Goal: Task Accomplishment & Management: Manage account settings

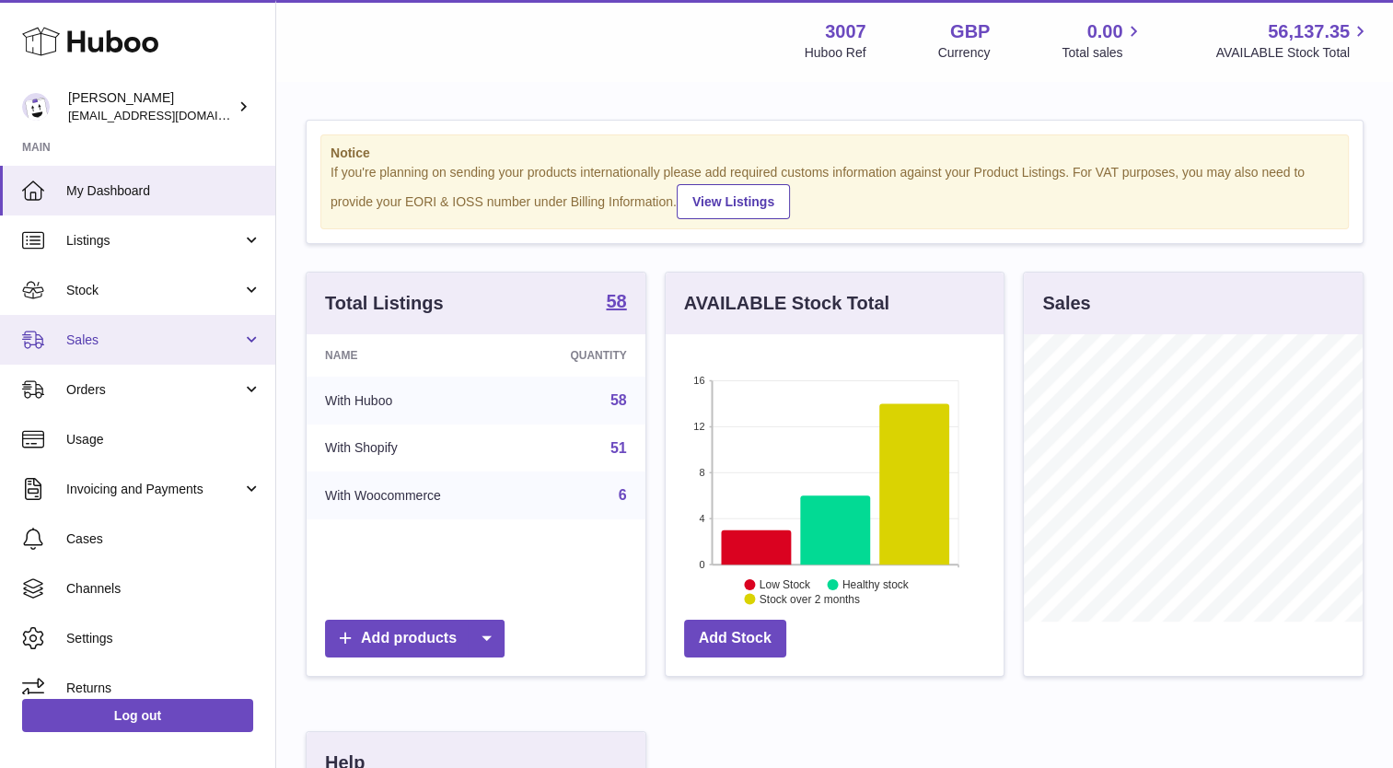
scroll to position [287, 339]
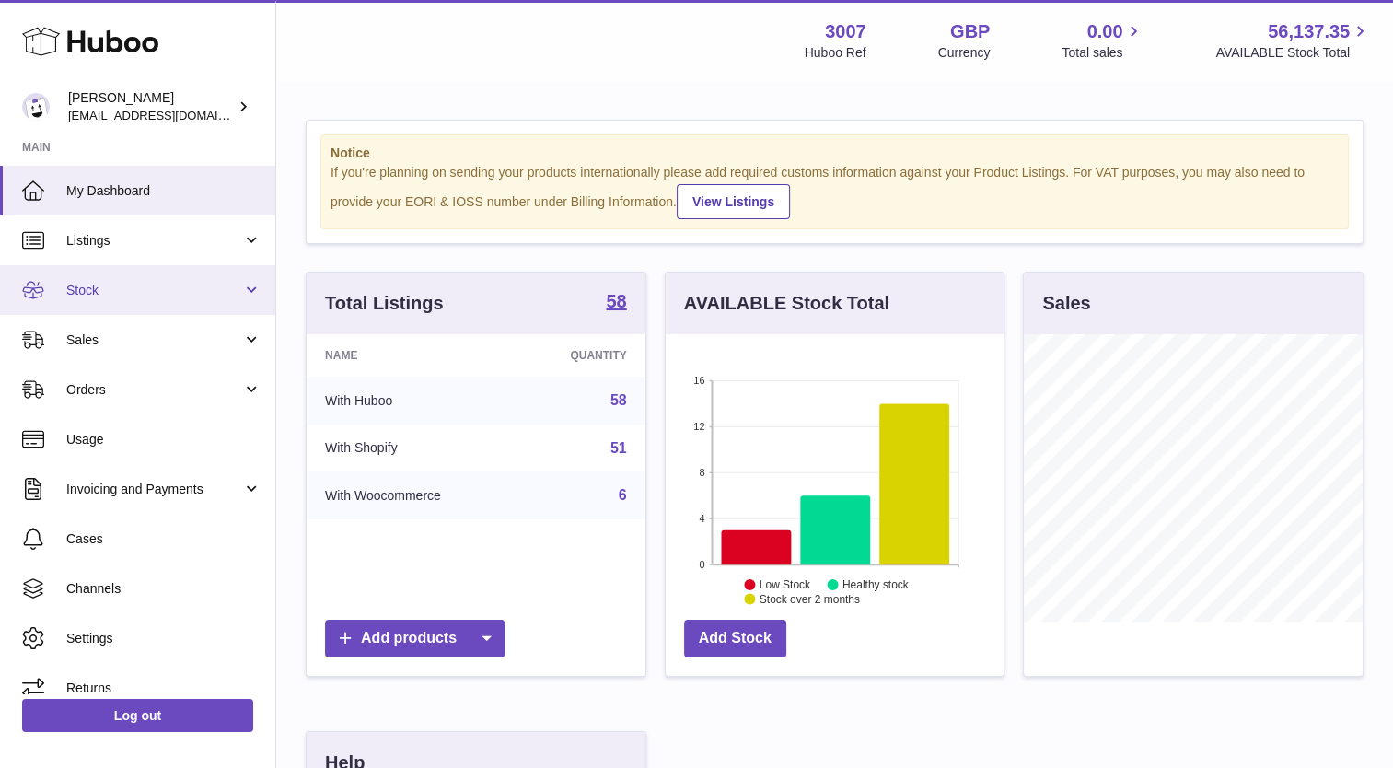
click at [77, 298] on link "Stock" at bounding box center [137, 290] width 275 height 50
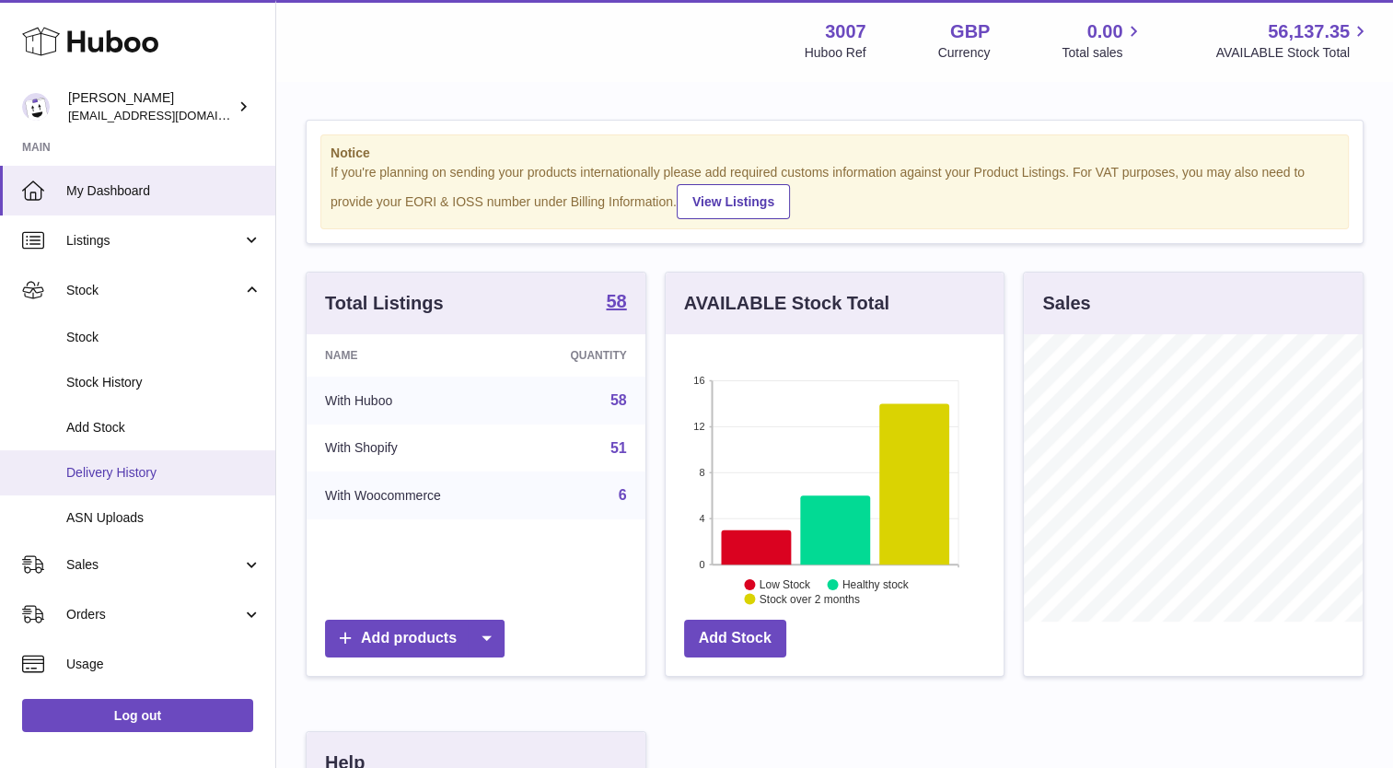
click at [118, 480] on span "Delivery History" at bounding box center [163, 472] width 195 height 17
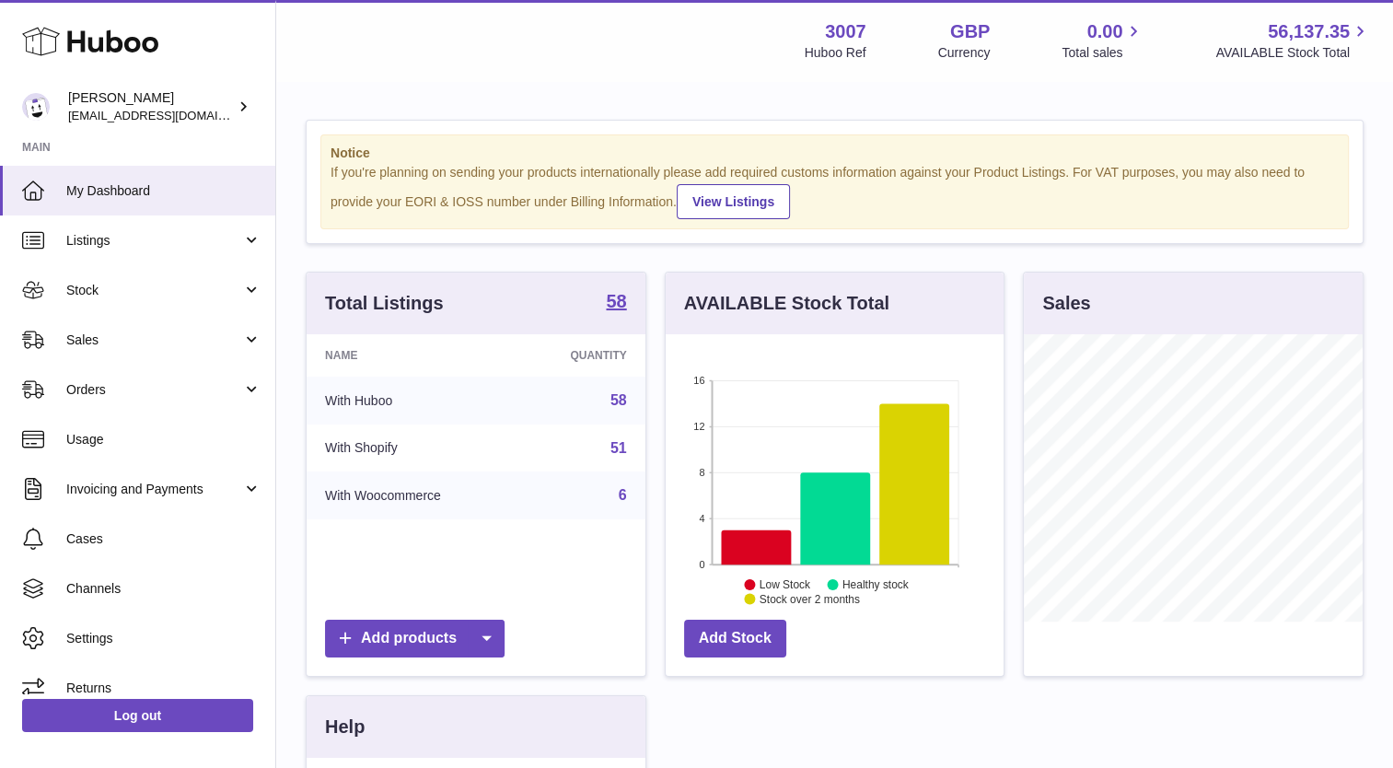
scroll to position [287, 339]
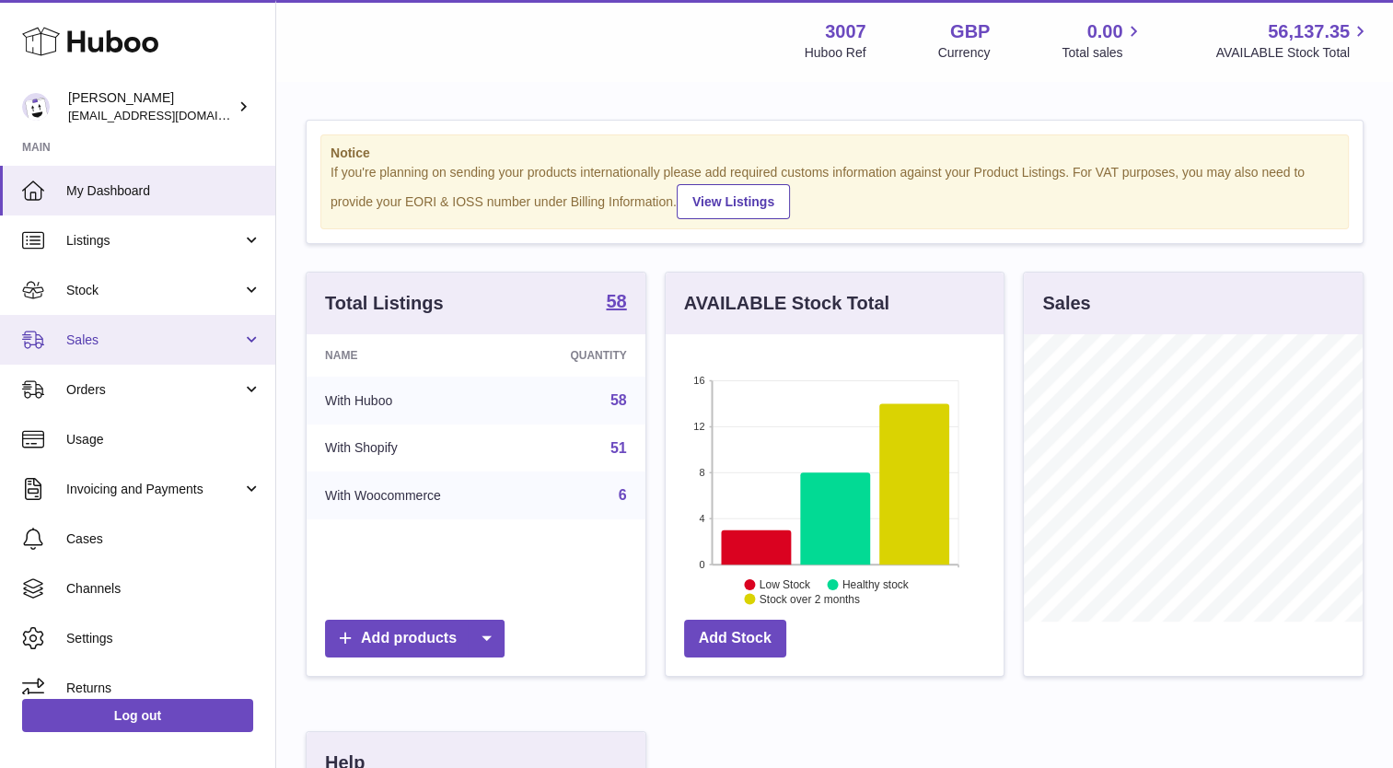
click at [97, 341] on span "Sales" at bounding box center [154, 340] width 176 height 17
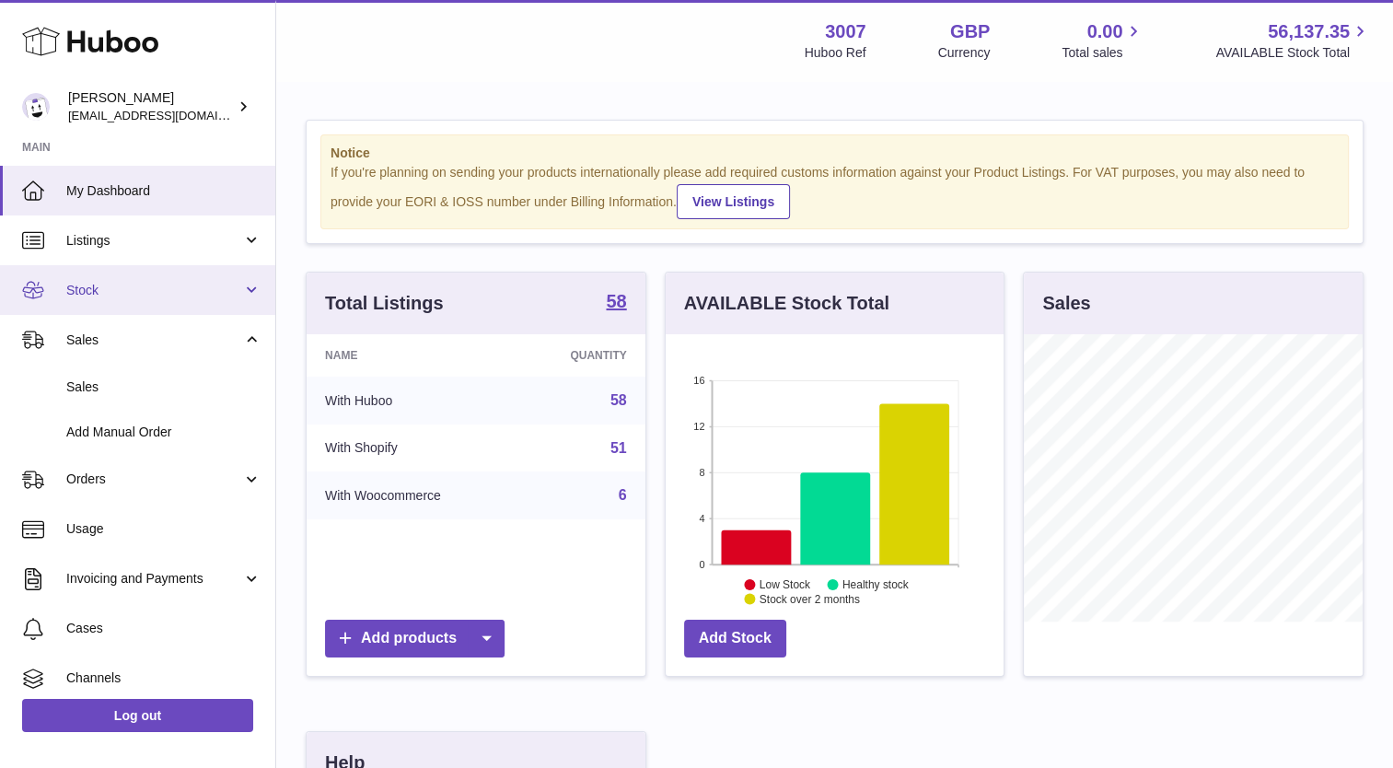
click at [93, 279] on link "Stock" at bounding box center [137, 290] width 275 height 50
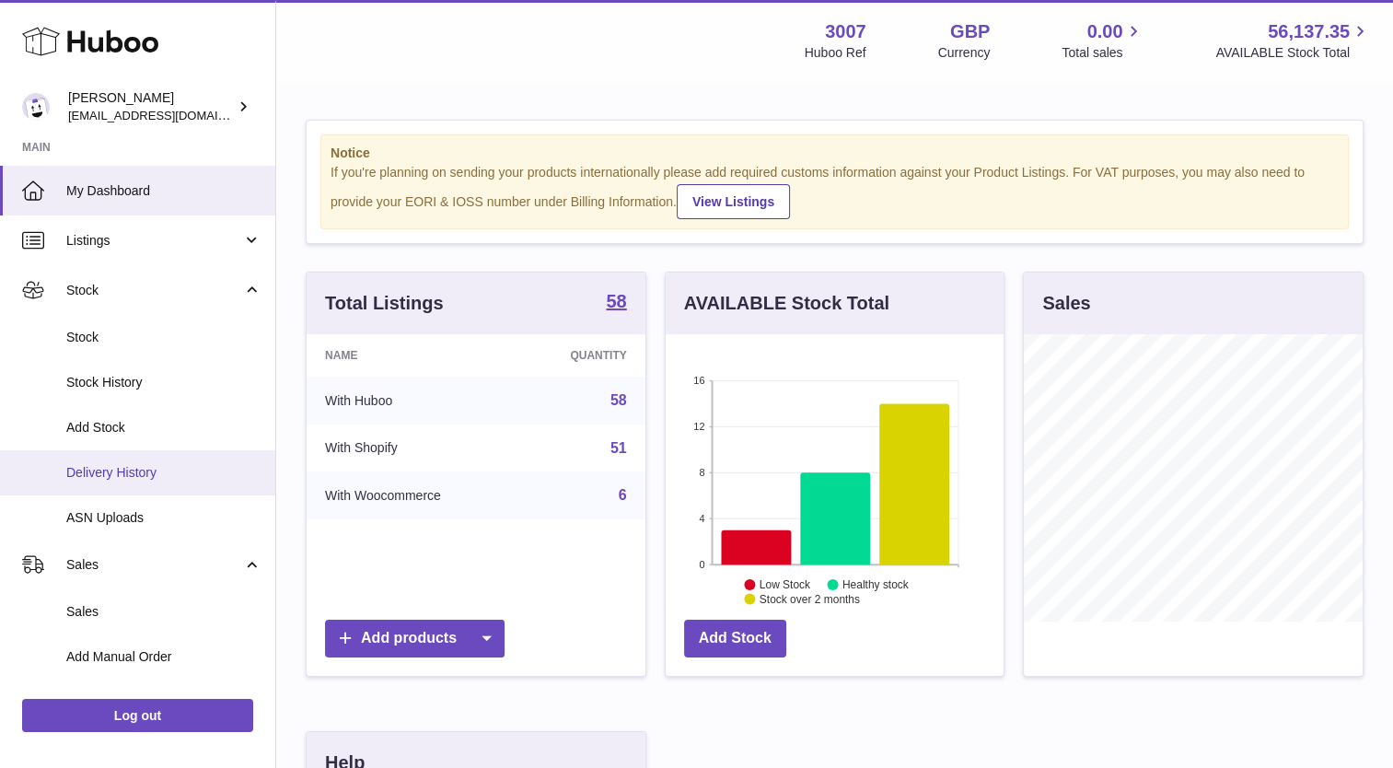
click at [143, 466] on span "Delivery History" at bounding box center [163, 472] width 195 height 17
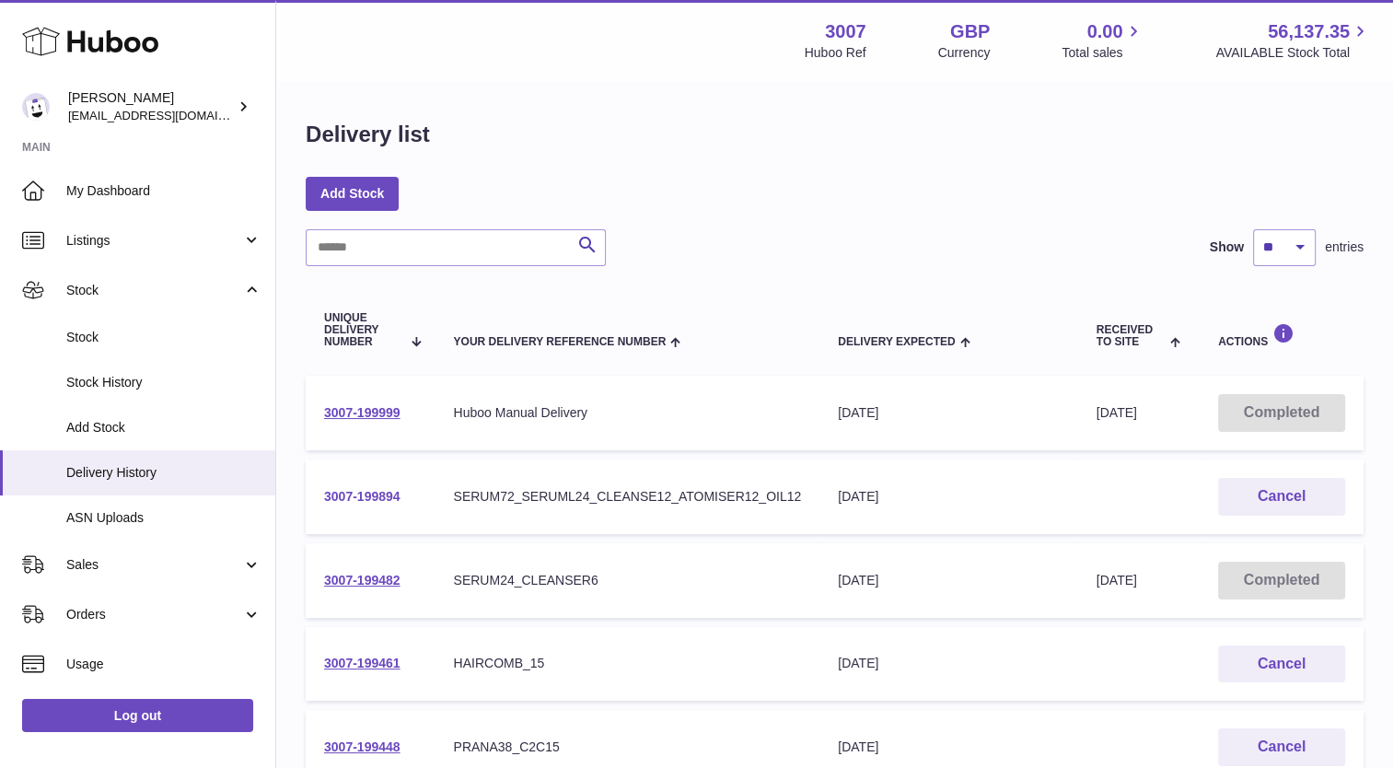
click at [376, 499] on link "3007-199894" at bounding box center [362, 496] width 76 height 15
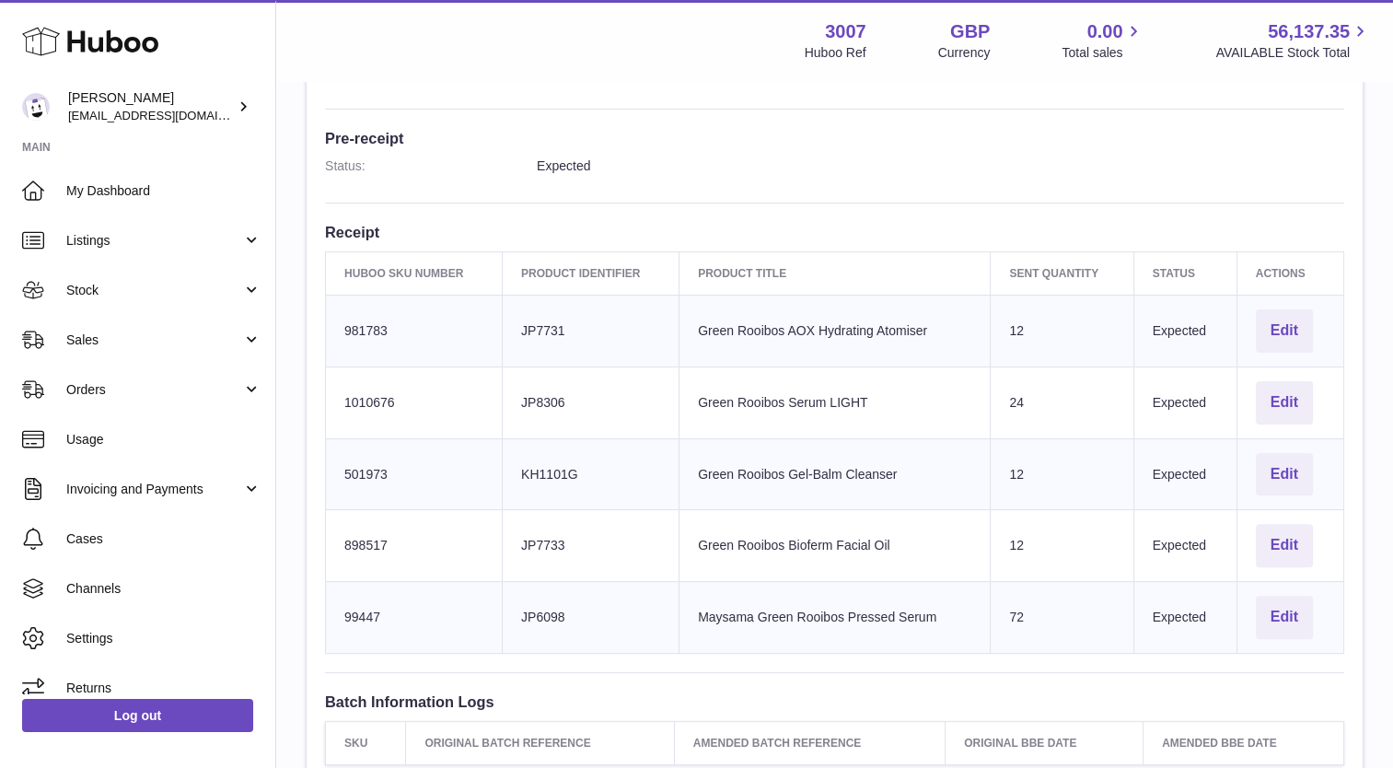
scroll to position [447, 0]
click at [1281, 541] on button "Edit" at bounding box center [1284, 544] width 57 height 43
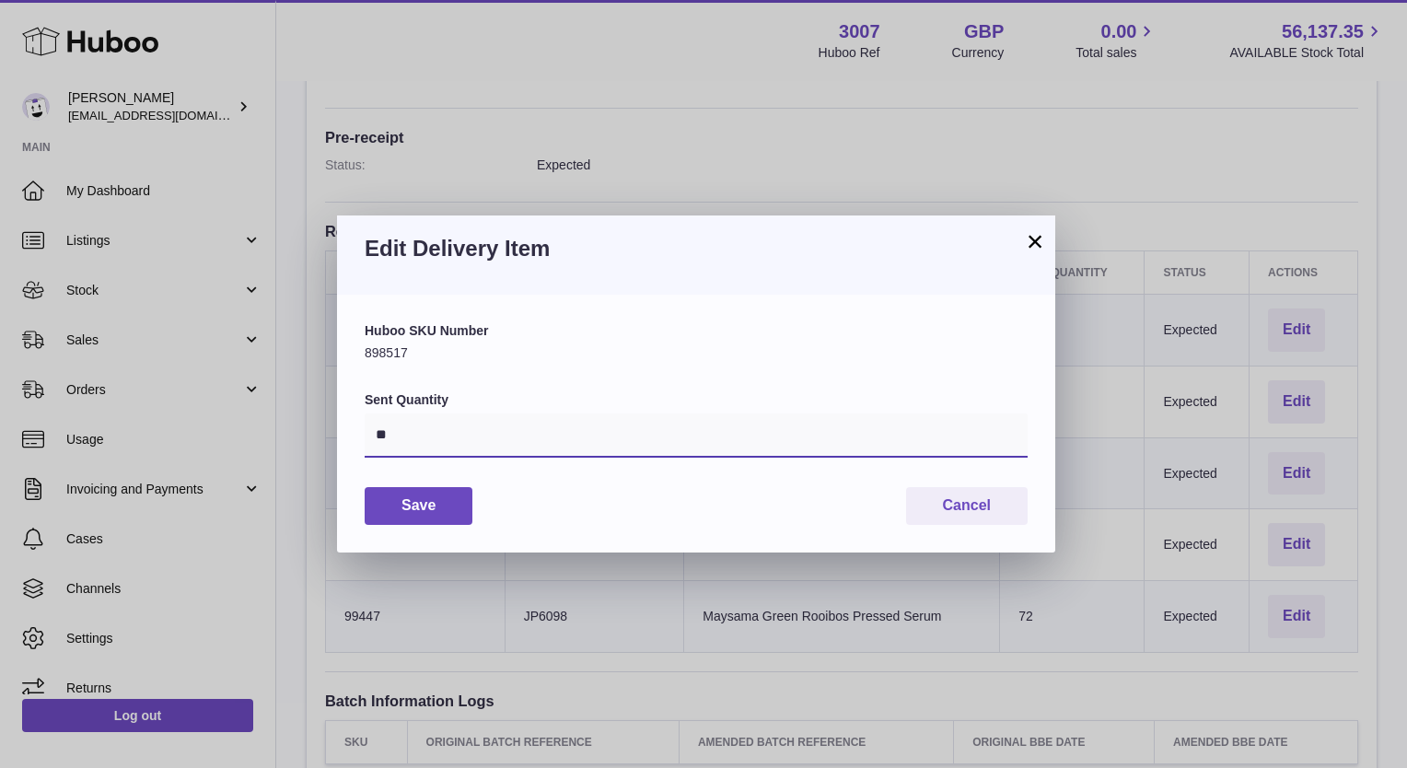
click at [408, 433] on input "**" at bounding box center [696, 436] width 663 height 44
type input "*"
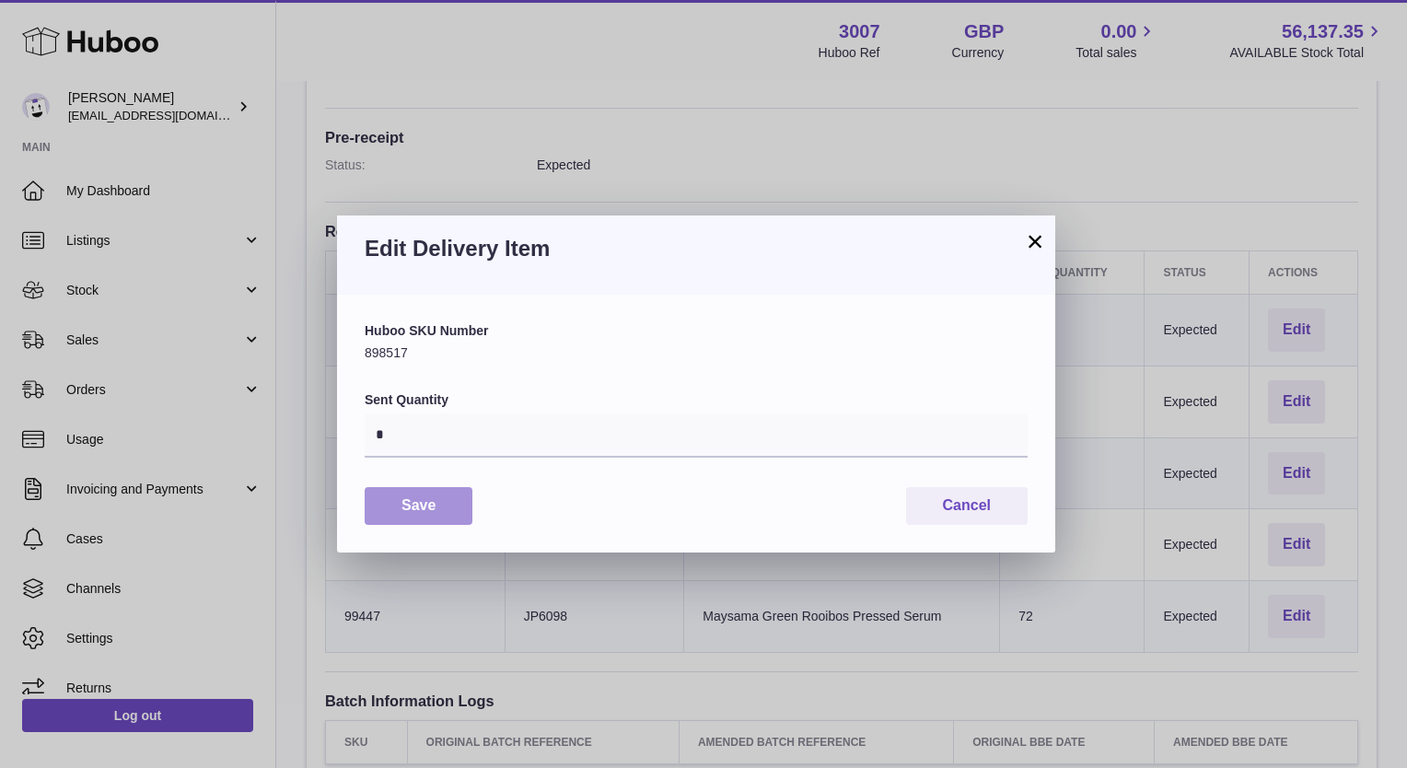
click at [437, 507] on button "Save" at bounding box center [419, 506] width 108 height 38
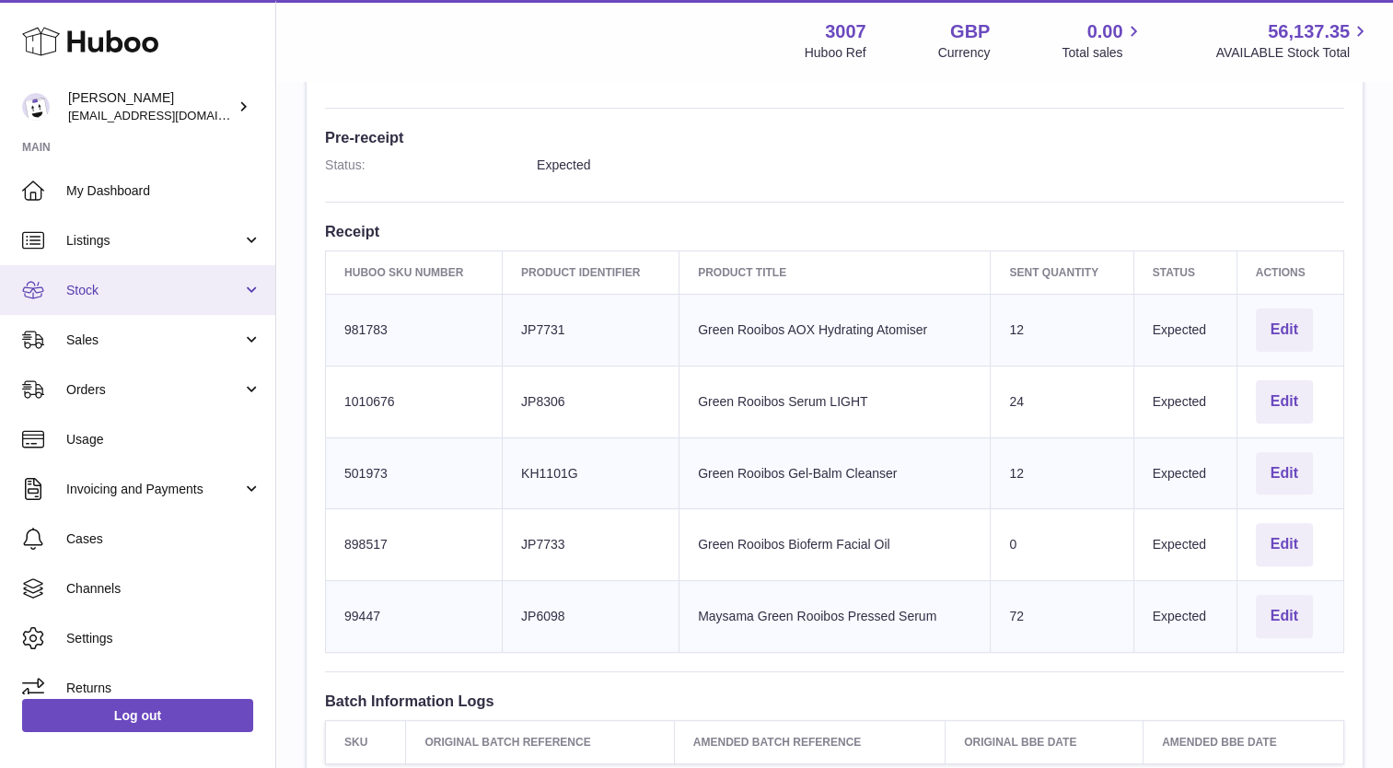
drag, startPoint x: 107, startPoint y: 347, endPoint x: 99, endPoint y: 286, distance: 61.2
click at [99, 286] on span "Stock" at bounding box center [154, 290] width 176 height 17
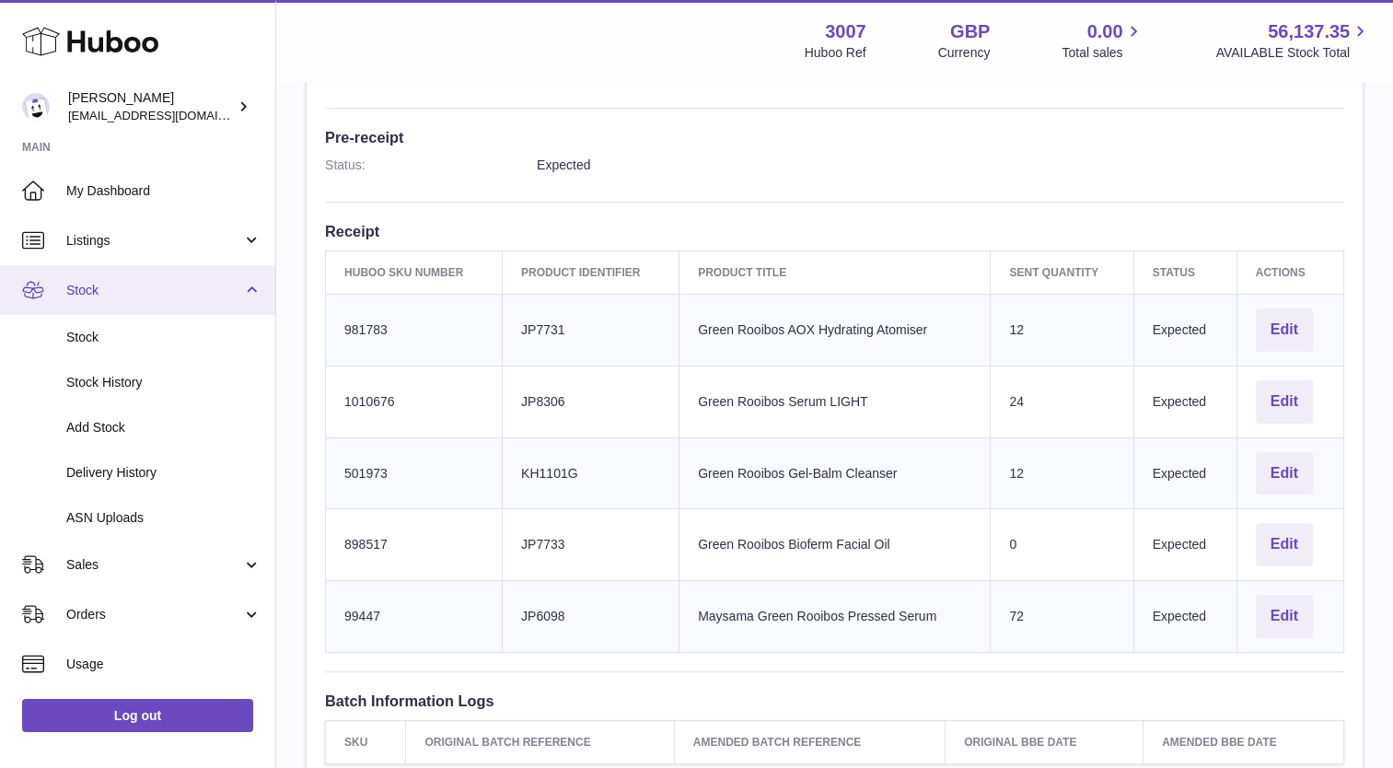
click at [99, 286] on span "Stock" at bounding box center [154, 290] width 176 height 17
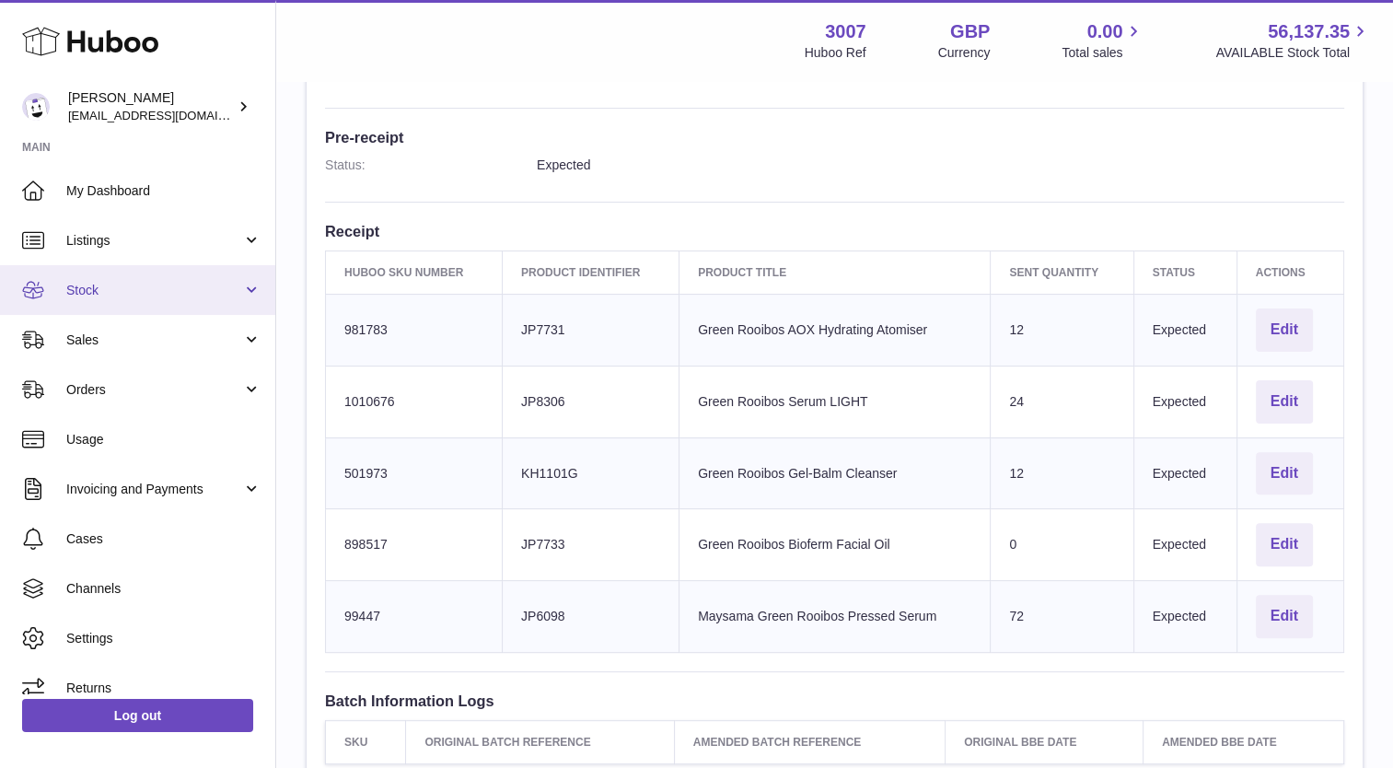
click at [81, 289] on span "Stock" at bounding box center [154, 290] width 176 height 17
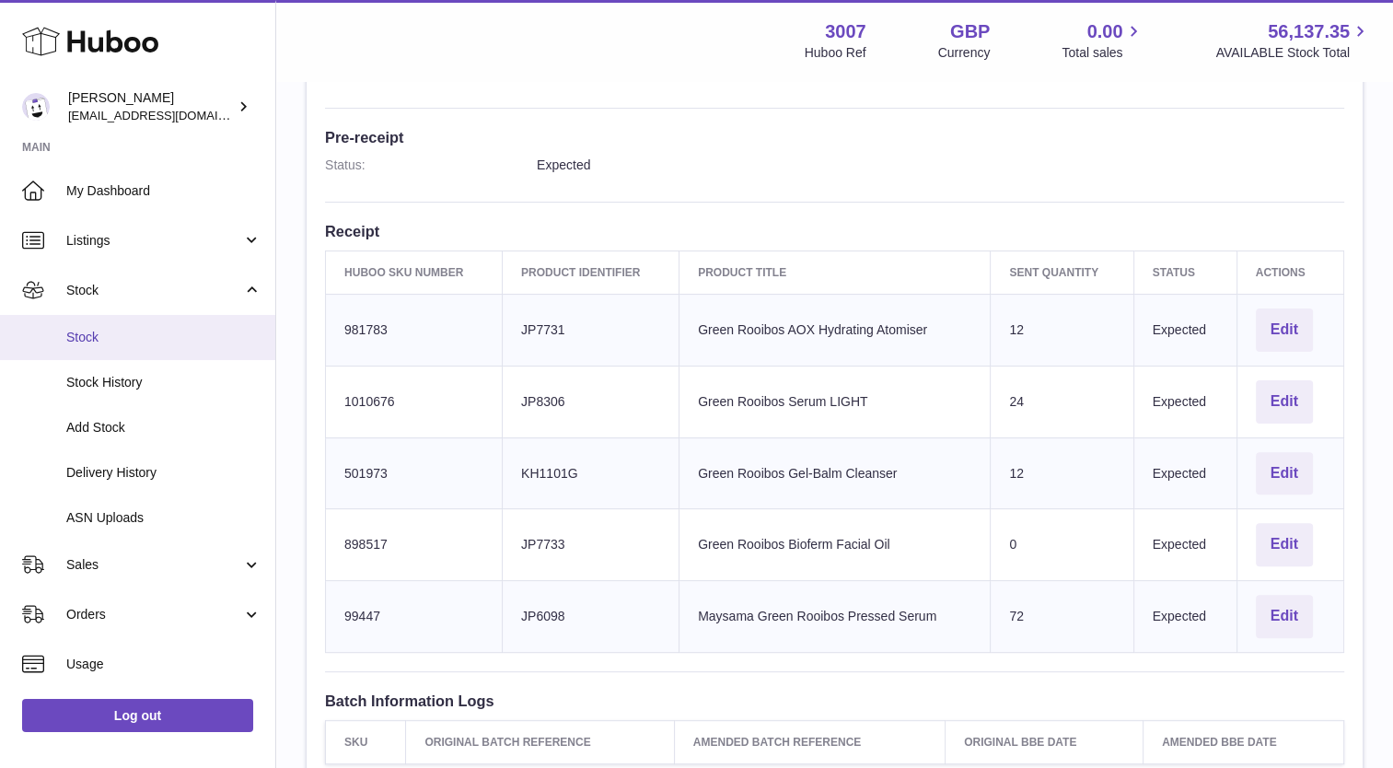
click at [86, 326] on link "Stock" at bounding box center [137, 337] width 275 height 45
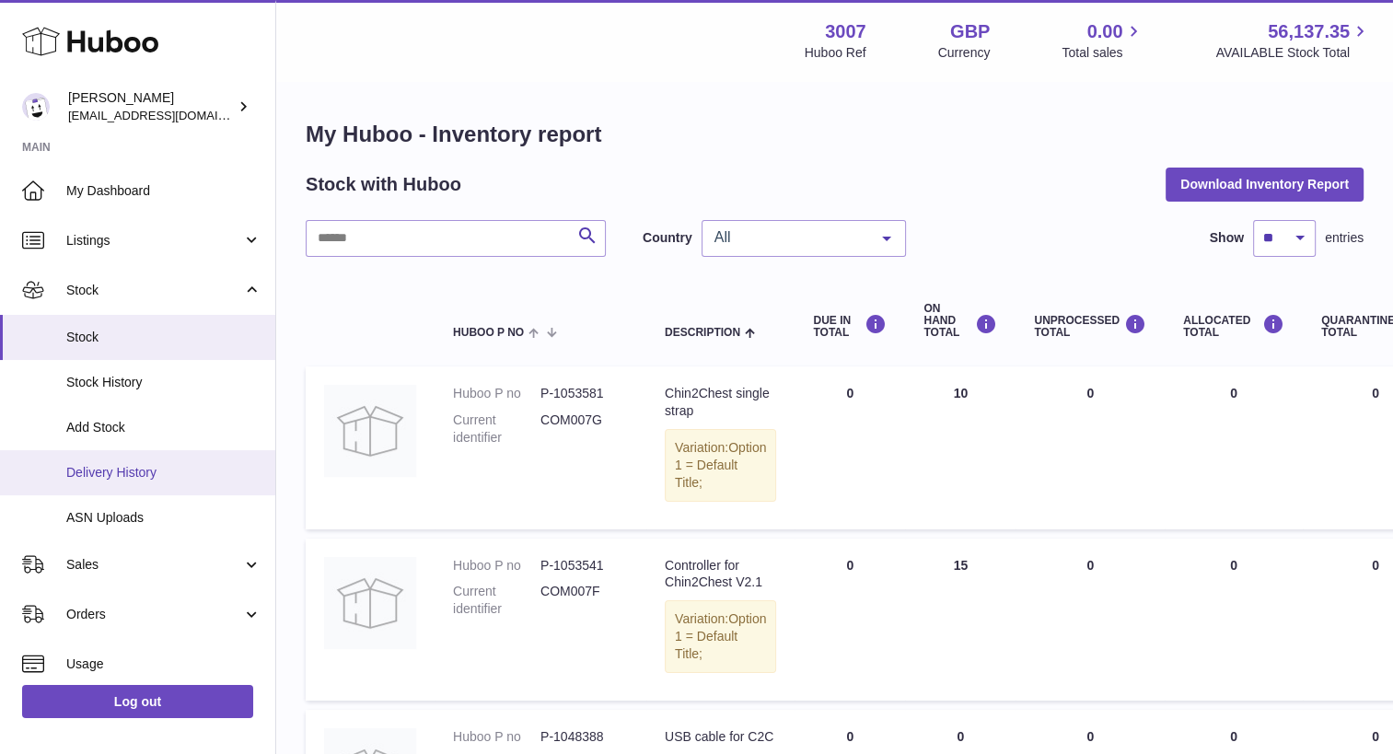
click at [107, 473] on span "Delivery History" at bounding box center [163, 472] width 195 height 17
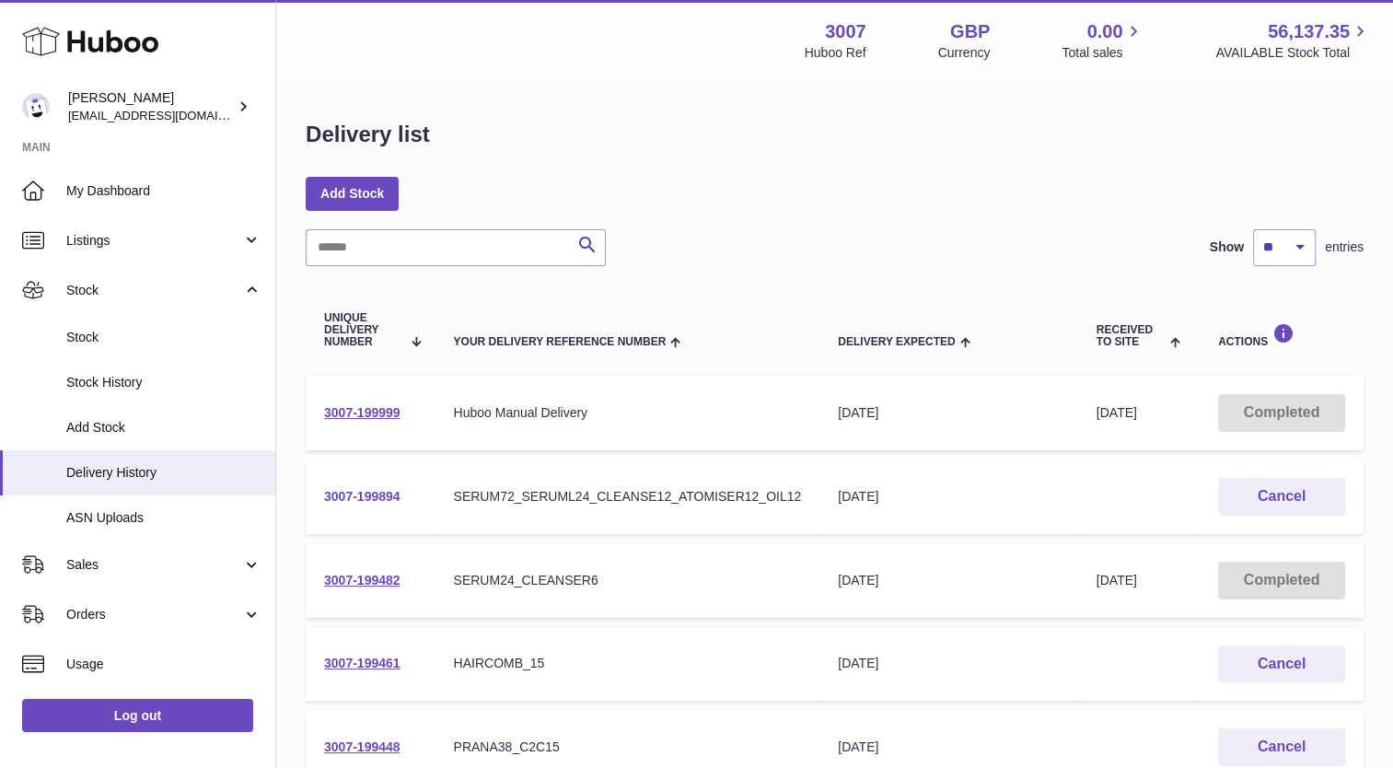
click at [365, 491] on link "3007-199894" at bounding box center [362, 496] width 76 height 15
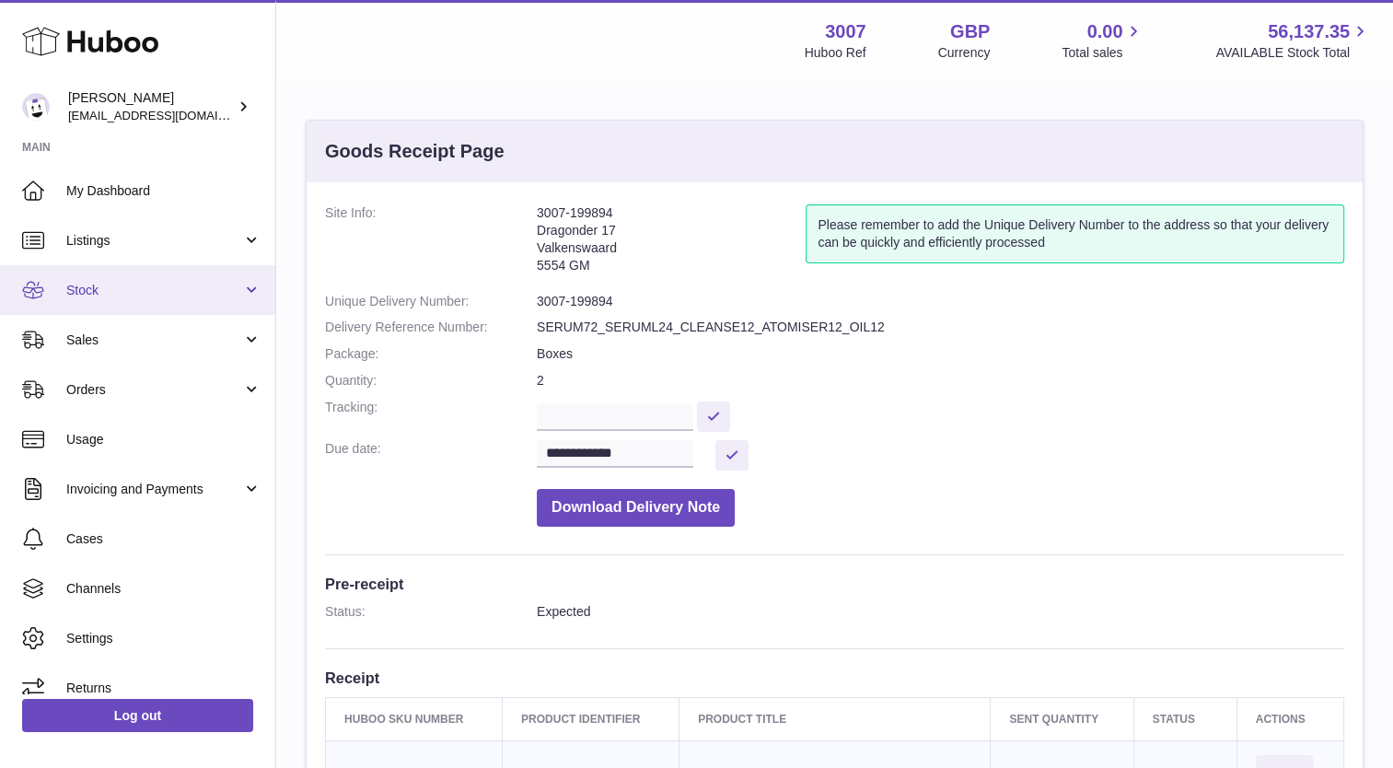
click at [114, 298] on link "Stock" at bounding box center [137, 290] width 275 height 50
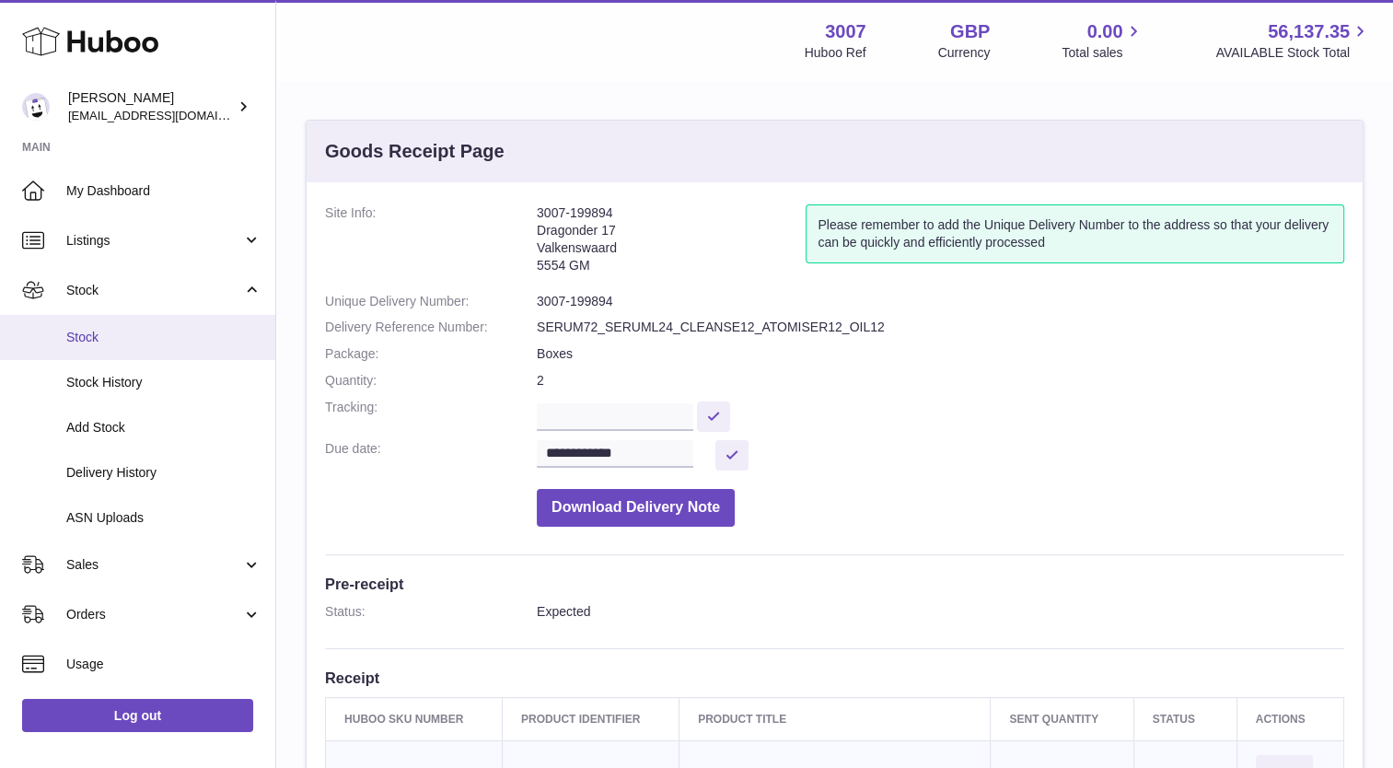
click at [107, 335] on span "Stock" at bounding box center [163, 337] width 195 height 17
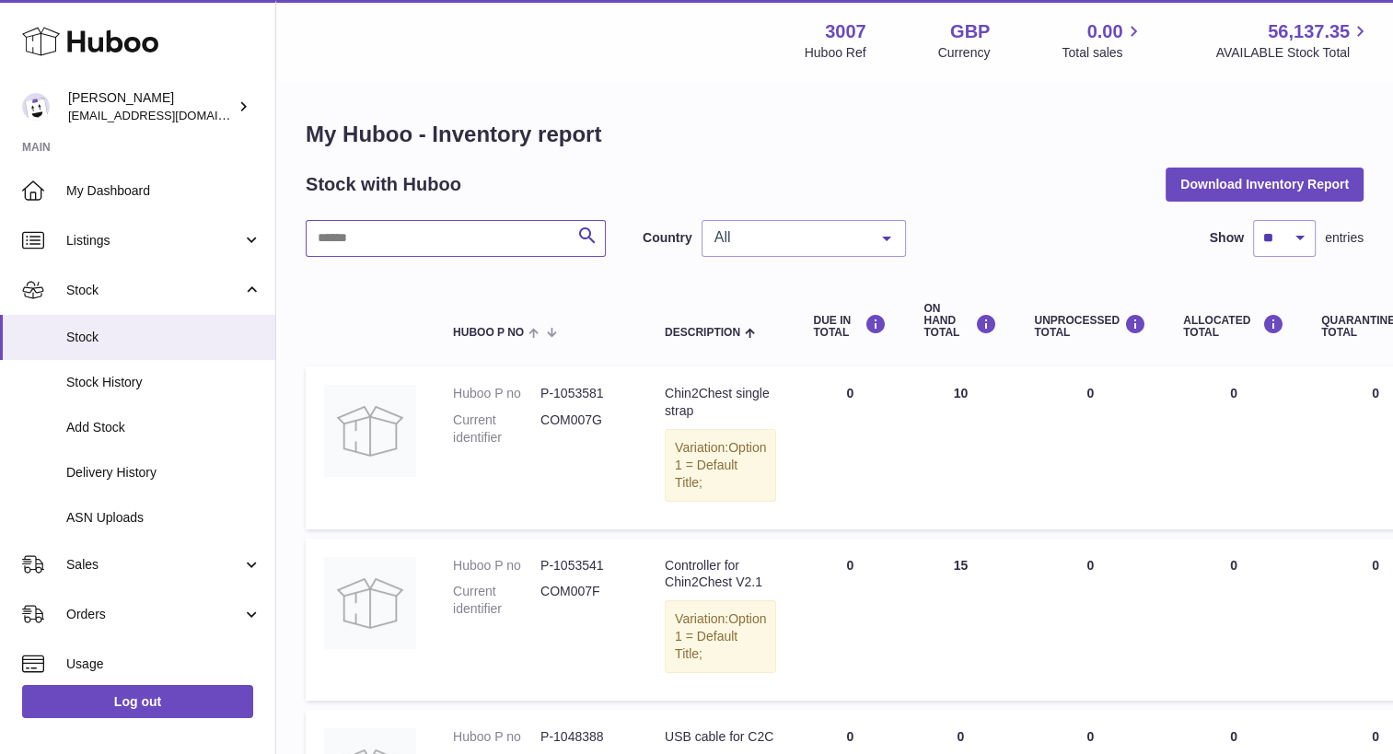
click at [517, 238] on input "text" at bounding box center [456, 238] width 300 height 37
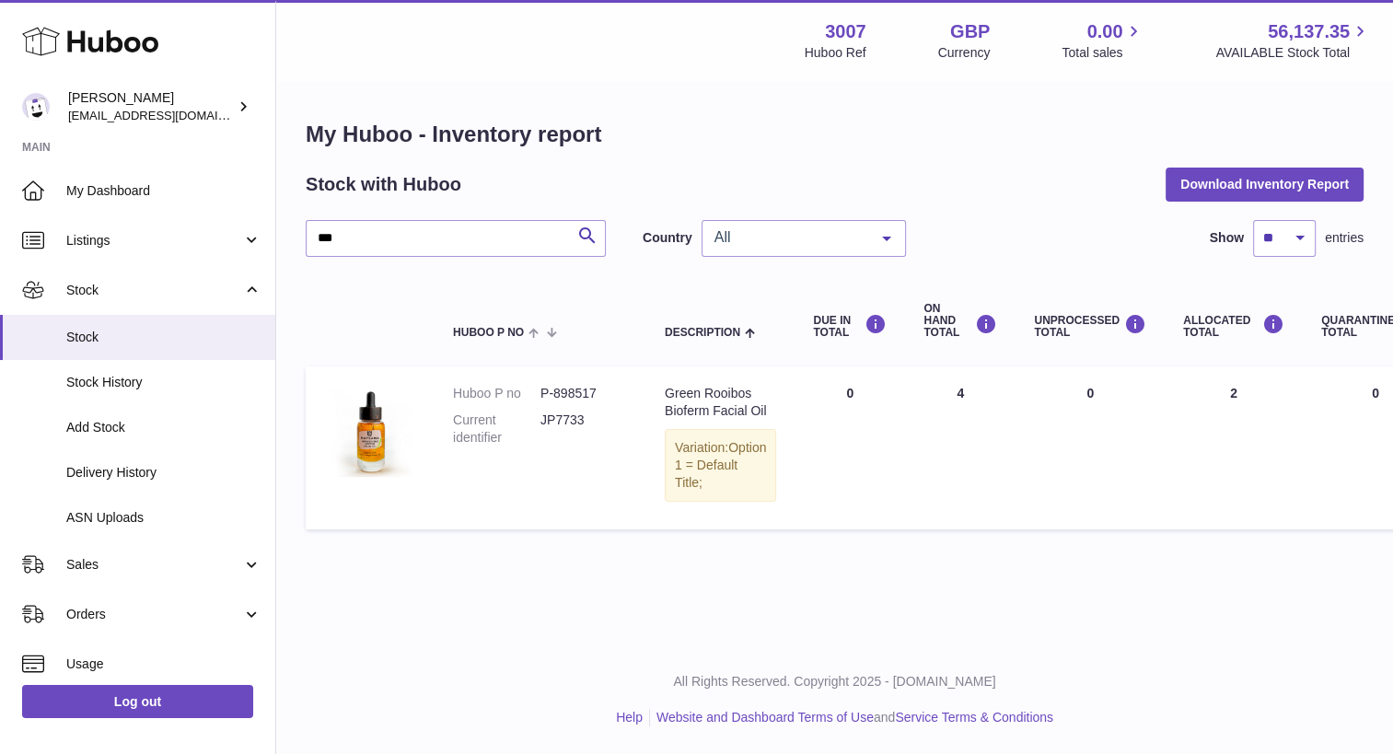
click at [952, 508] on td "ON HAND Total 4" at bounding box center [960, 448] width 111 height 162
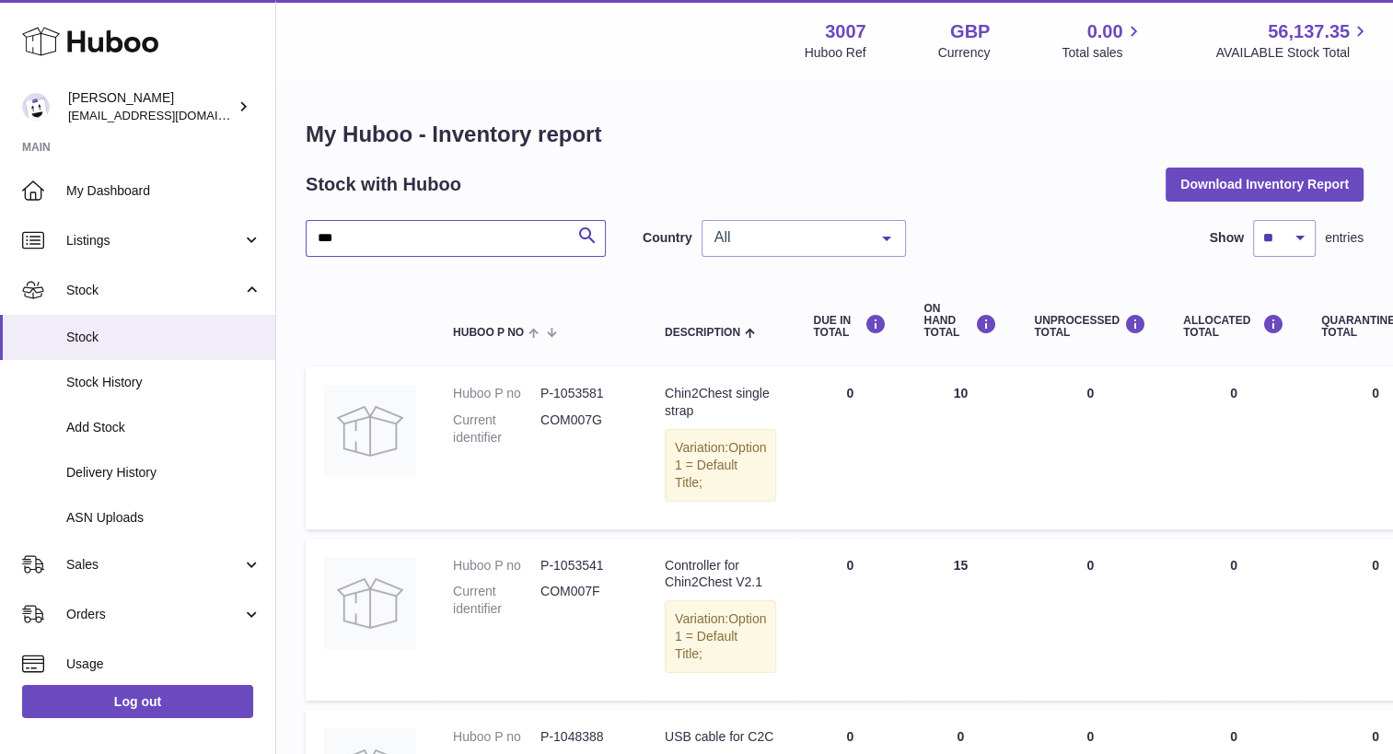
click at [441, 245] on input "***" at bounding box center [456, 238] width 300 height 37
type input "*"
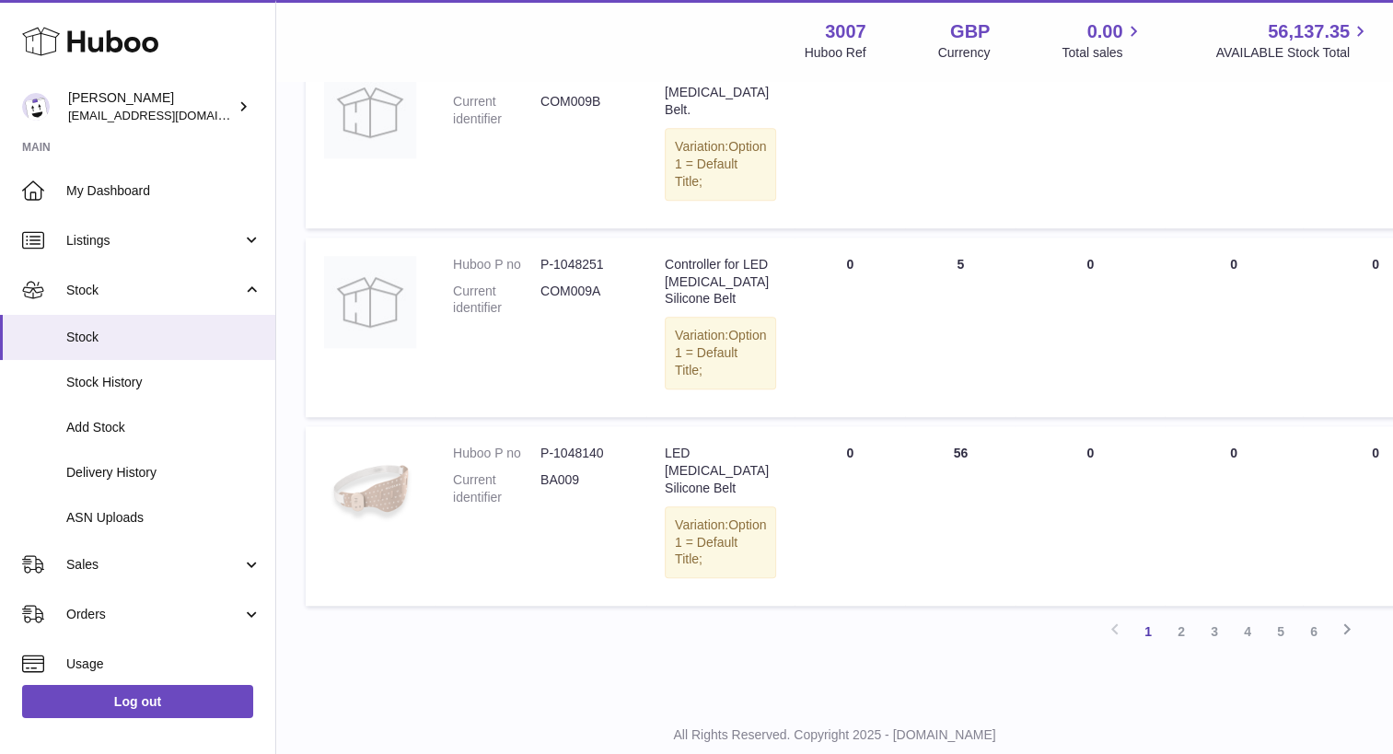
scroll to position [1543, 0]
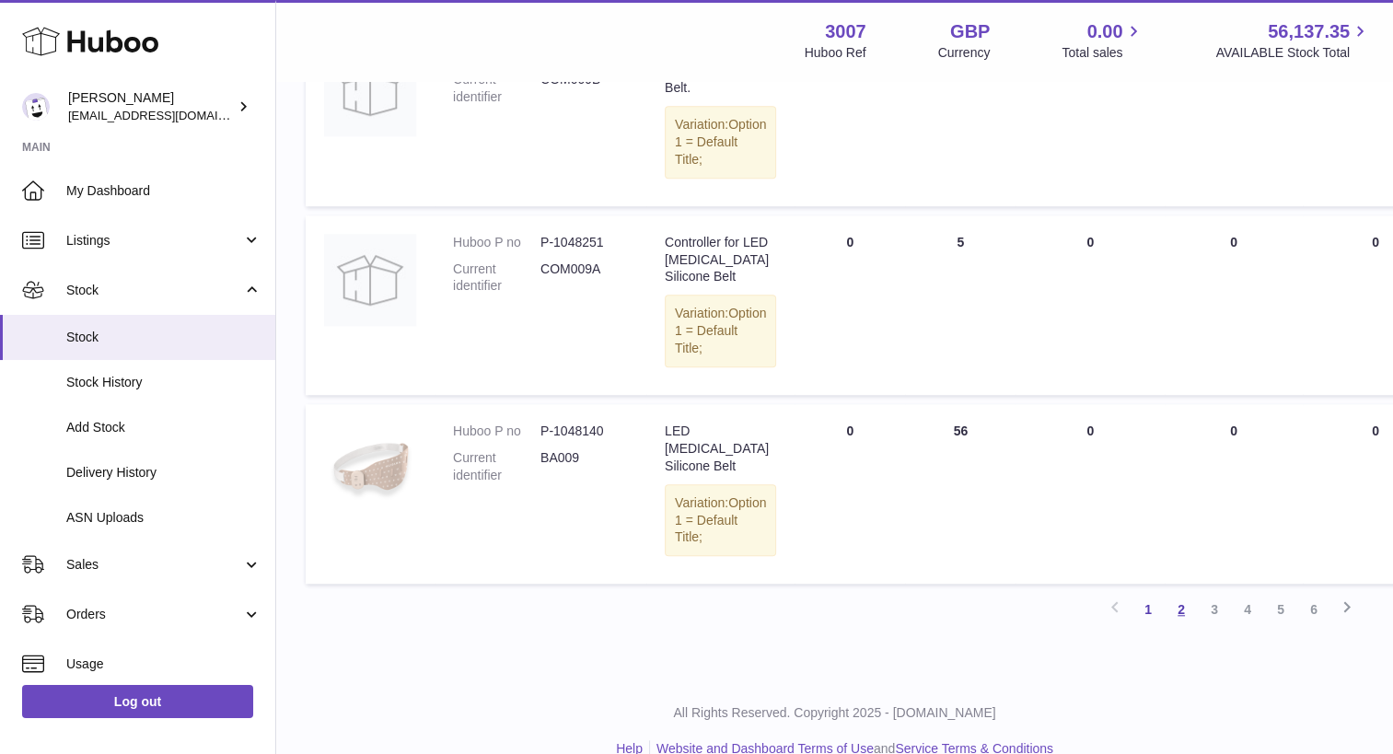
click at [1183, 626] on link "2" at bounding box center [1181, 609] width 33 height 33
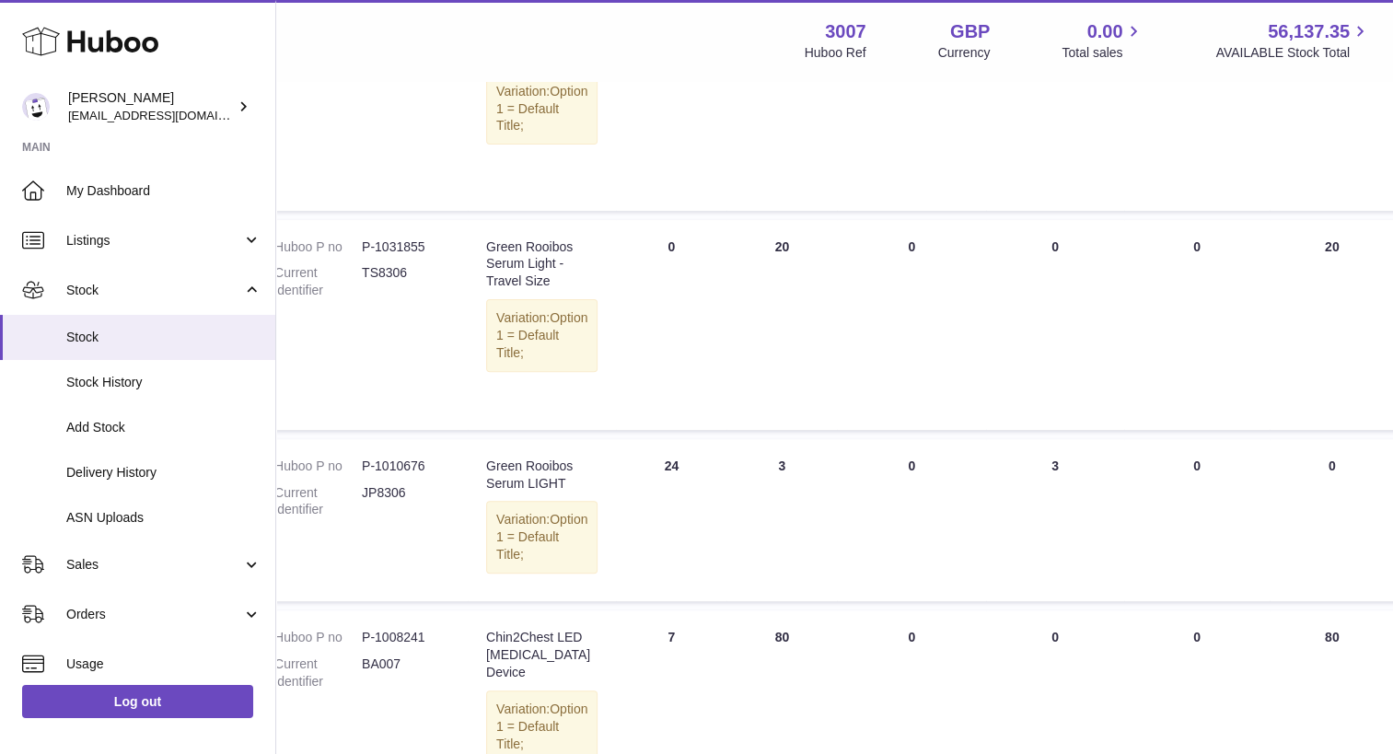
scroll to position [517, 177]
click at [729, 550] on td "ON HAND Total 3" at bounding box center [784, 520] width 111 height 162
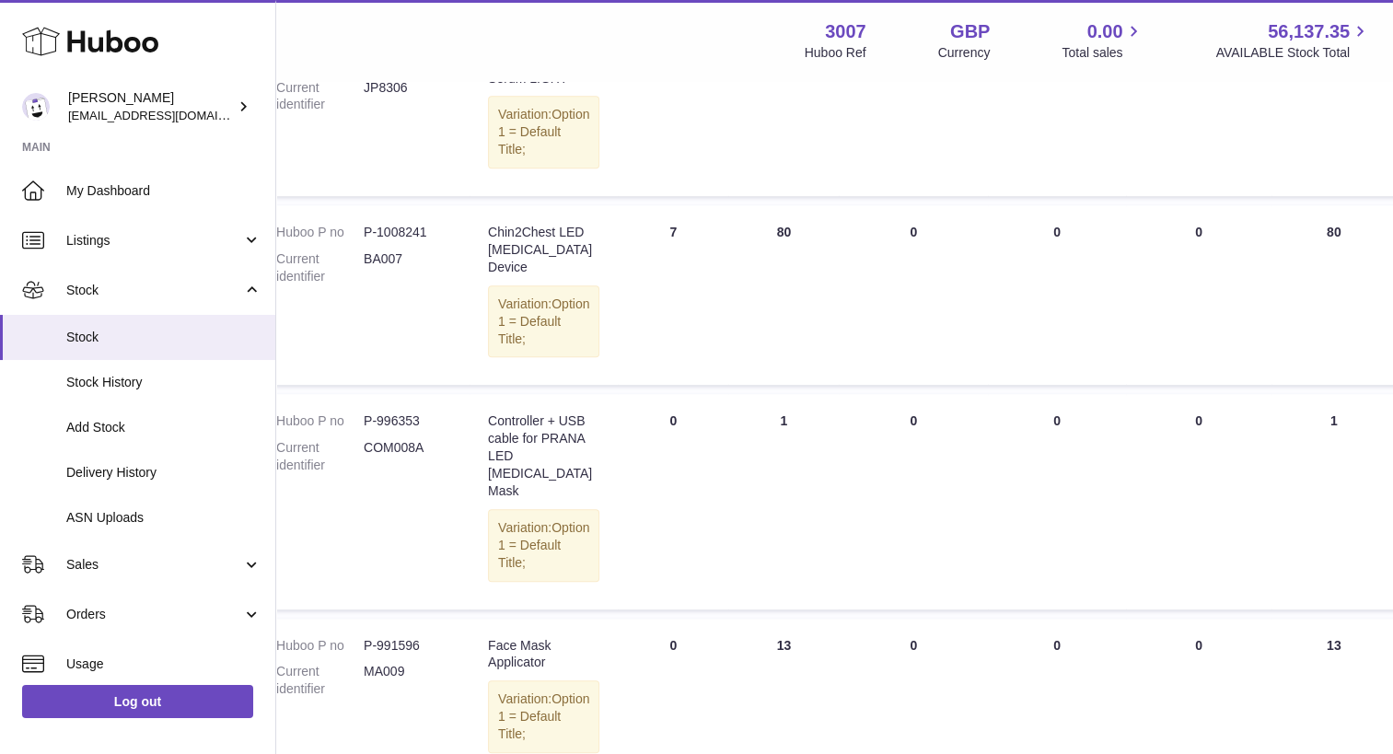
scroll to position [959, 177]
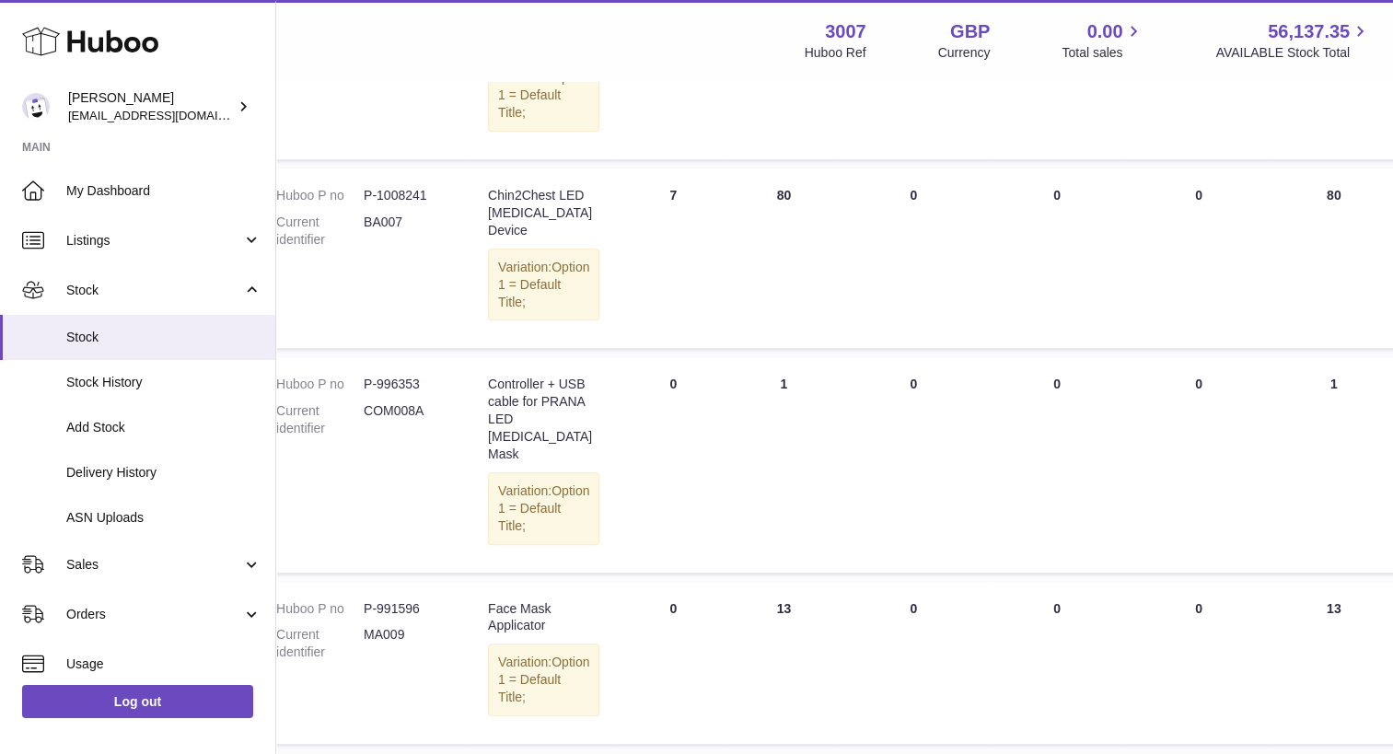
click at [700, 682] on td "DUE IN Total 0" at bounding box center [673, 663] width 111 height 162
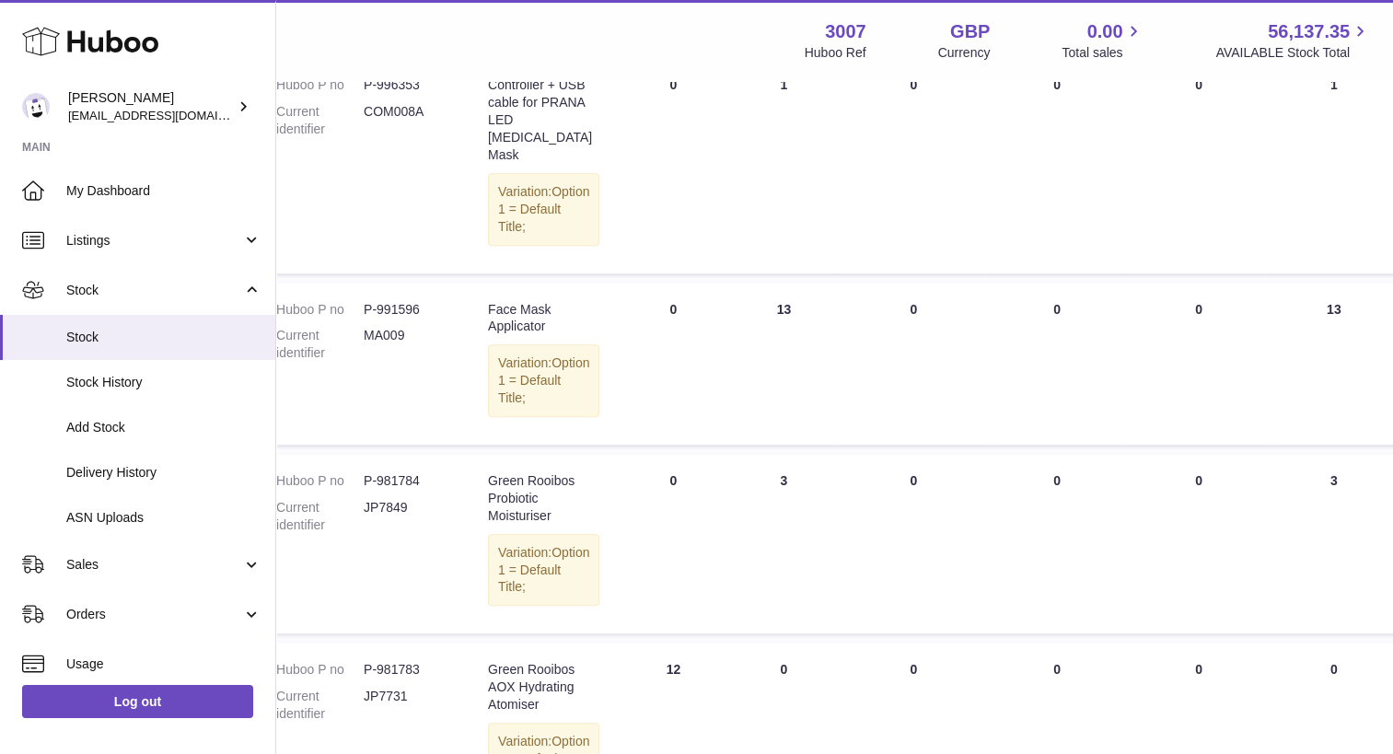
scroll to position [1290, 177]
